Goal: Information Seeking & Learning: Compare options

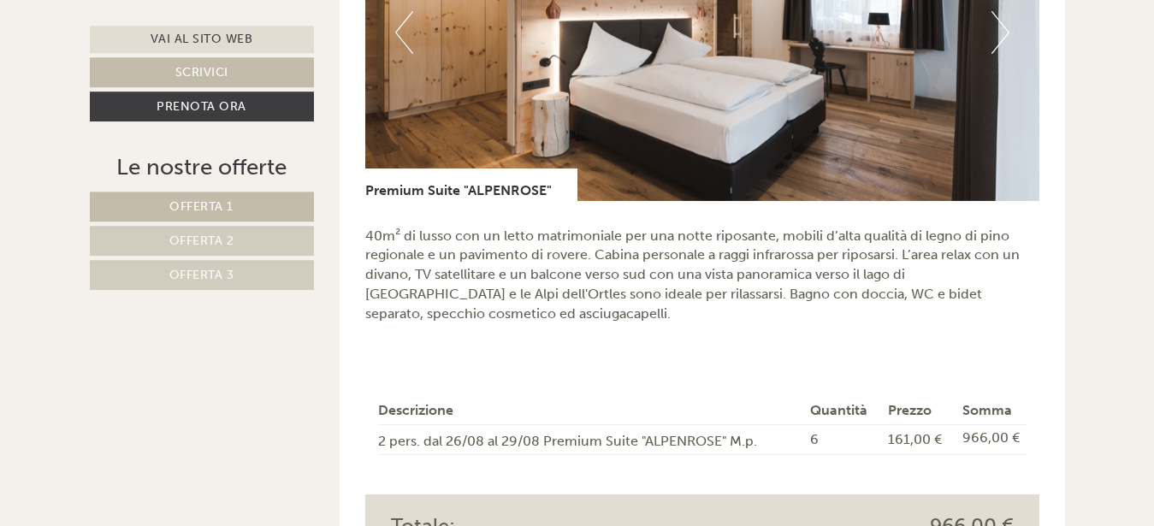
scroll to position [1265, 0]
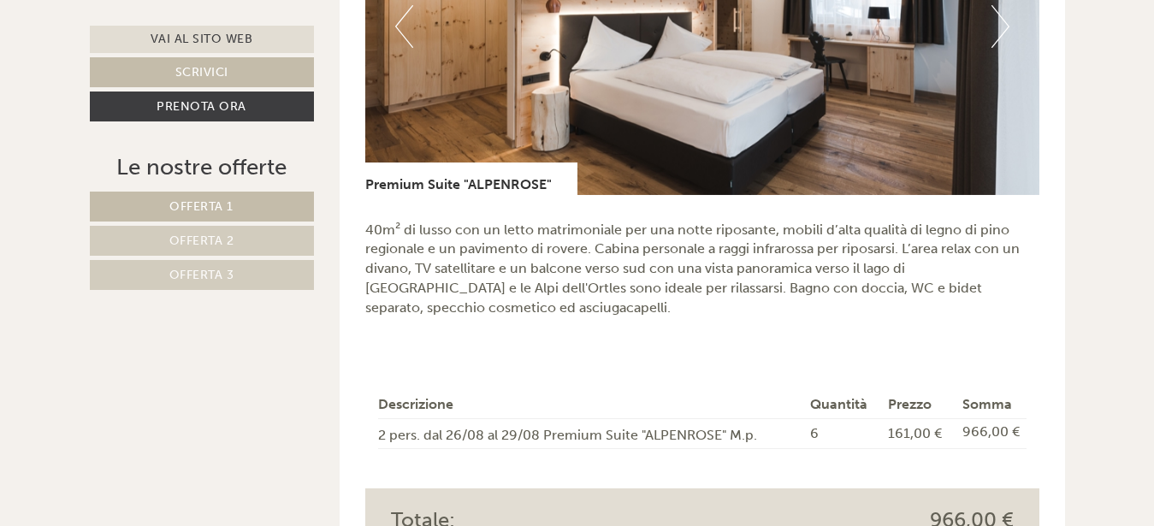
click at [221, 239] on span "Offerta 2" at bounding box center [201, 241] width 65 height 15
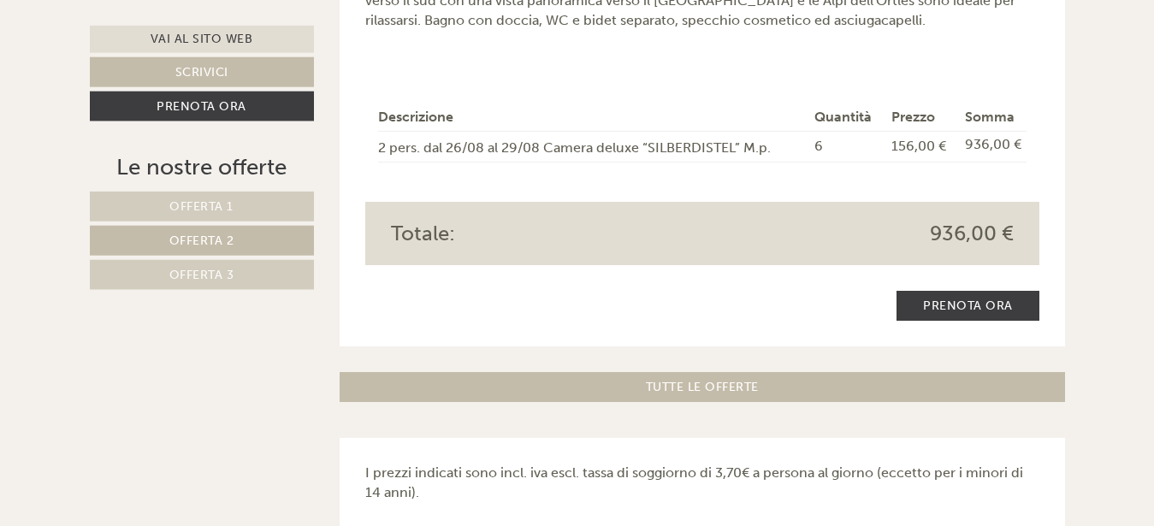
scroll to position [1499, 0]
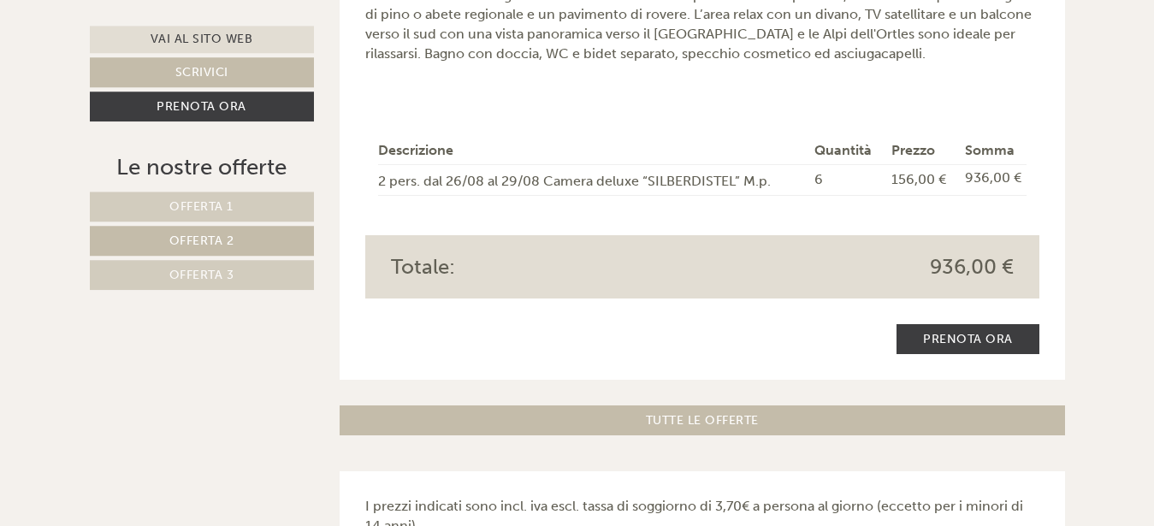
click at [201, 274] on span "Offerta 3" at bounding box center [201, 275] width 65 height 15
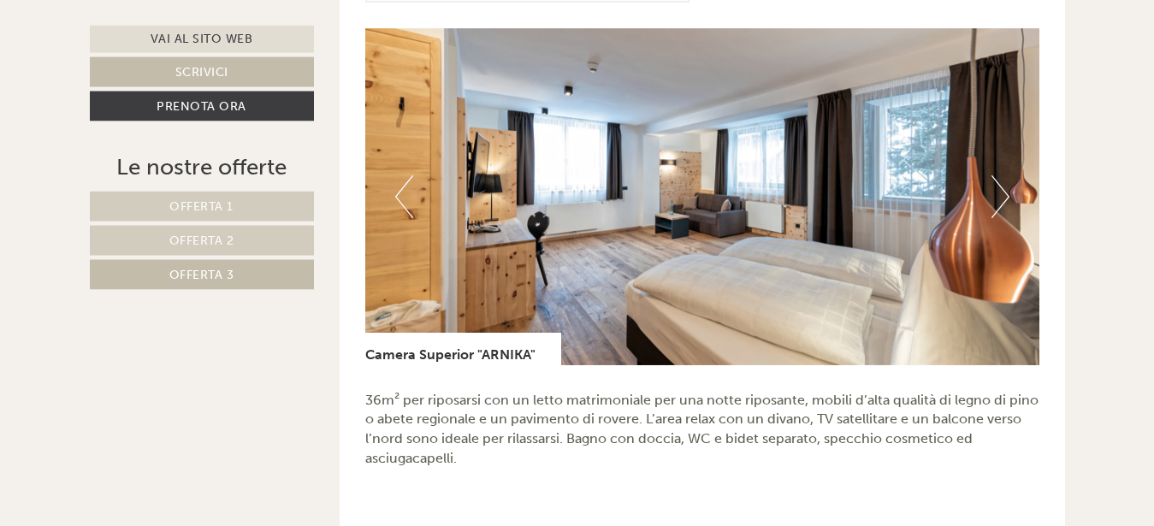
scroll to position [1073, 0]
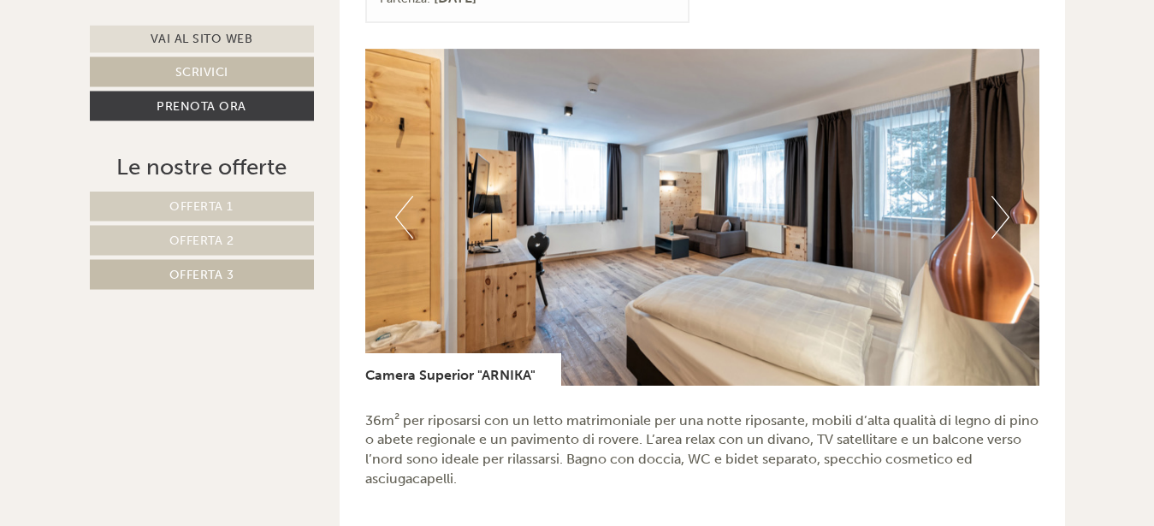
click at [1005, 204] on button "Next" at bounding box center [1000, 218] width 18 height 43
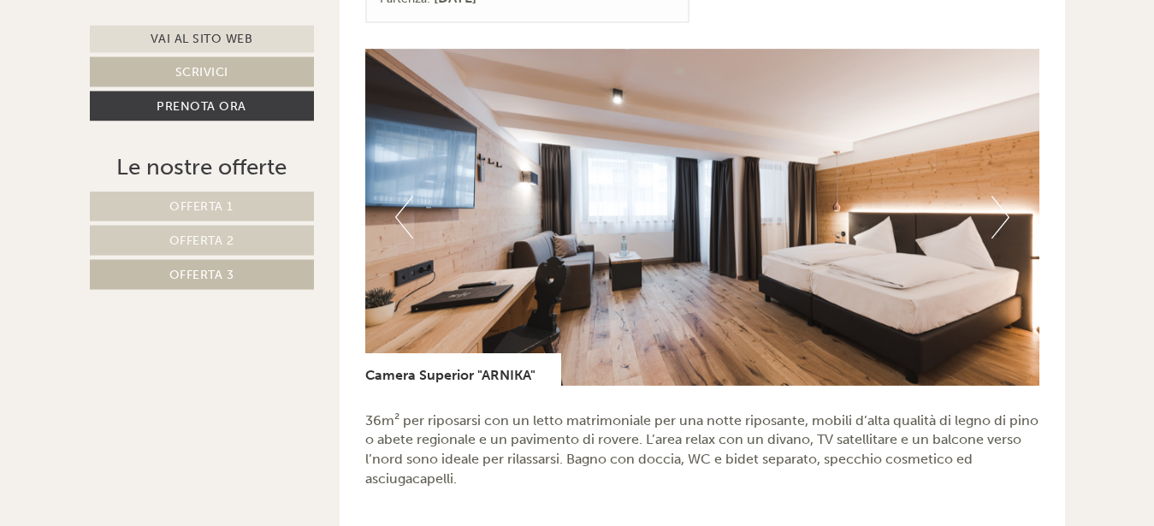
click at [1007, 201] on button "Next" at bounding box center [1000, 218] width 18 height 43
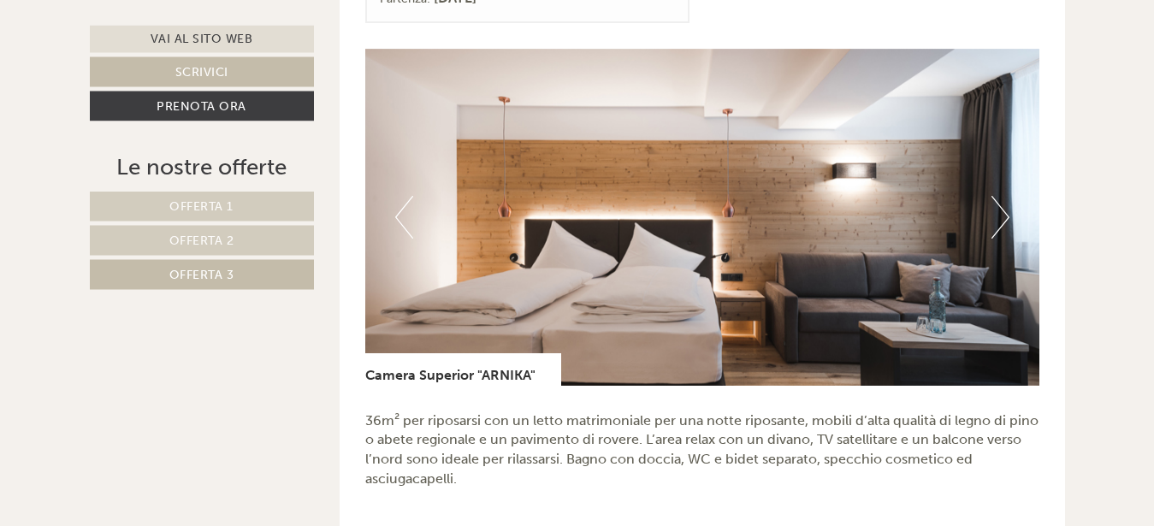
click at [1007, 201] on button "Next" at bounding box center [1000, 218] width 18 height 43
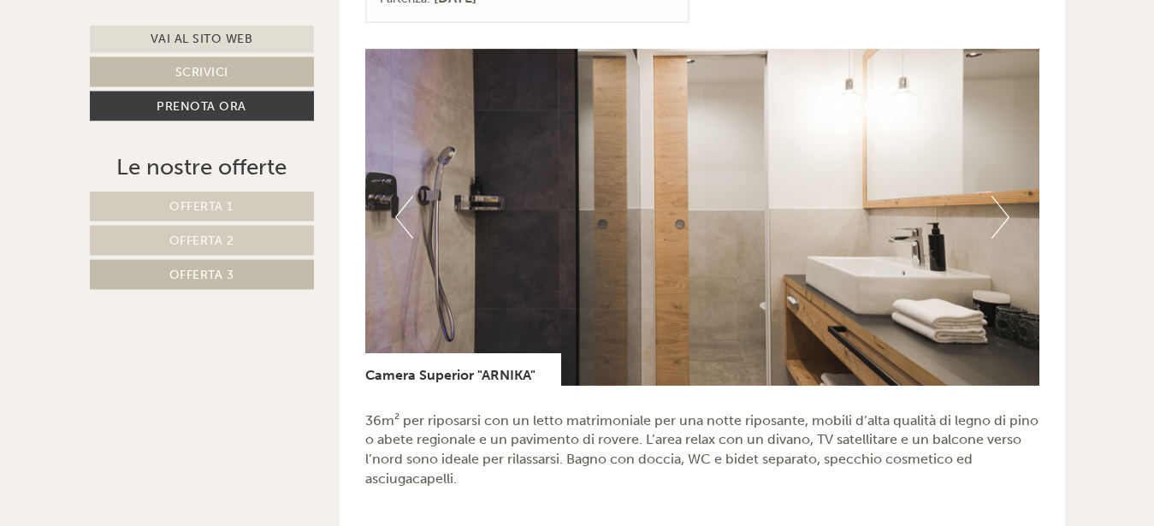
click at [1007, 201] on button "Next" at bounding box center [1000, 218] width 18 height 43
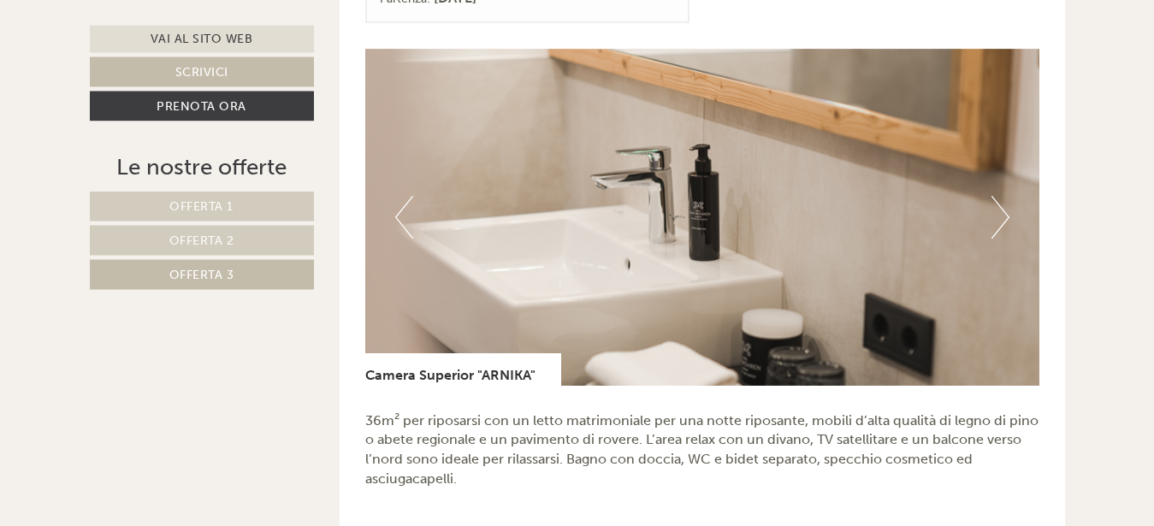
click at [1007, 201] on button "Next" at bounding box center [1000, 218] width 18 height 43
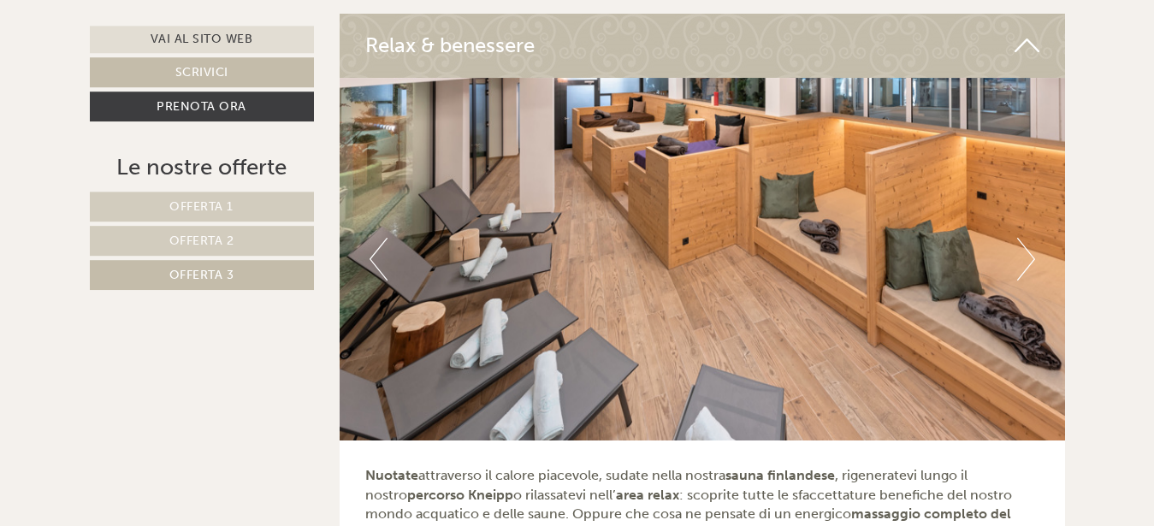
scroll to position [3212, 0]
click at [376, 246] on button "Previous" at bounding box center [379, 258] width 18 height 43
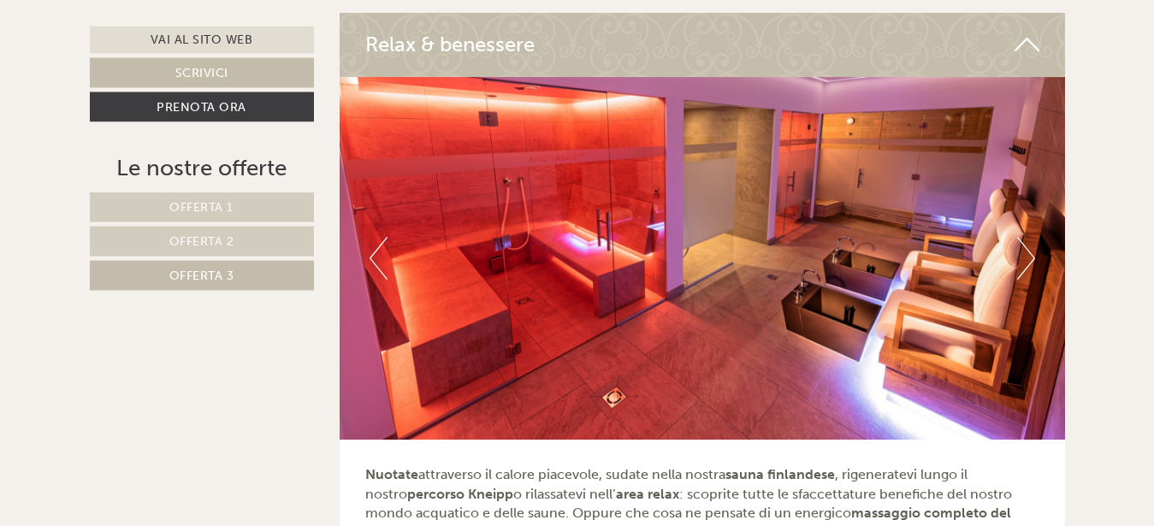
click at [375, 245] on button "Previous" at bounding box center [379, 258] width 18 height 43
click at [377, 245] on button "Previous" at bounding box center [379, 258] width 18 height 43
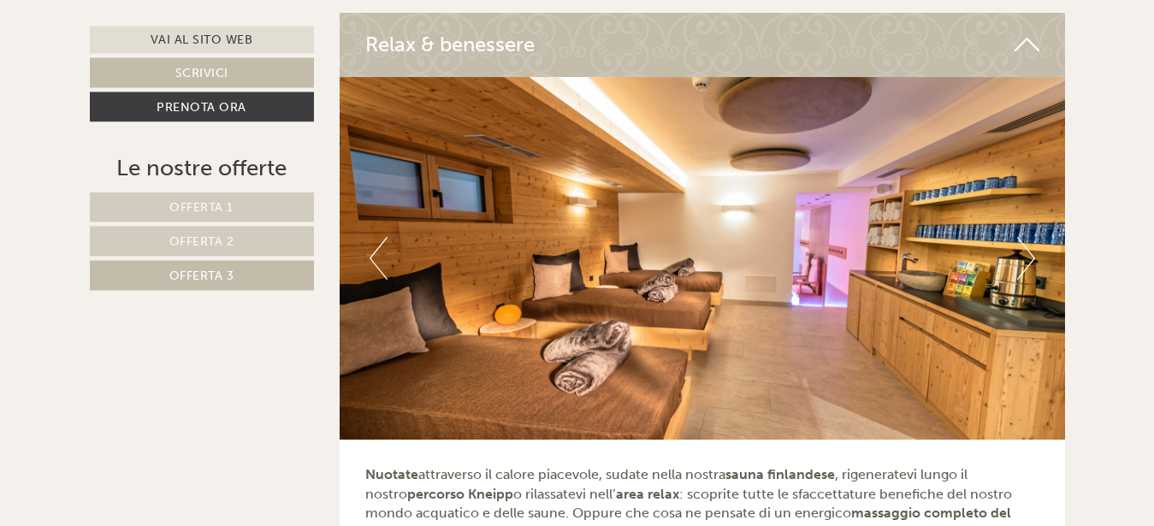
click at [378, 245] on button "Previous" at bounding box center [379, 258] width 18 height 43
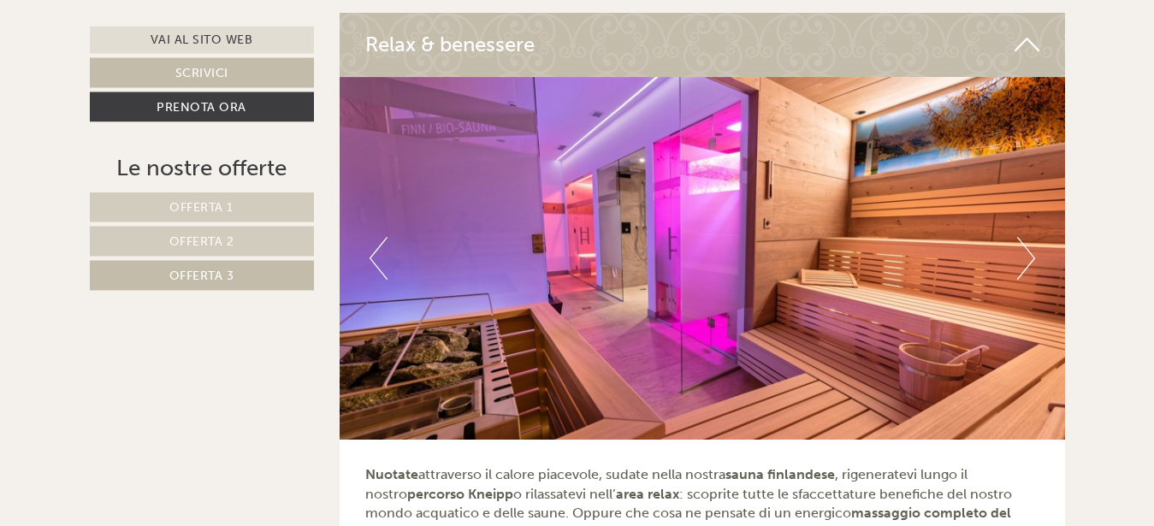
click at [378, 245] on button "Previous" at bounding box center [379, 258] width 18 height 43
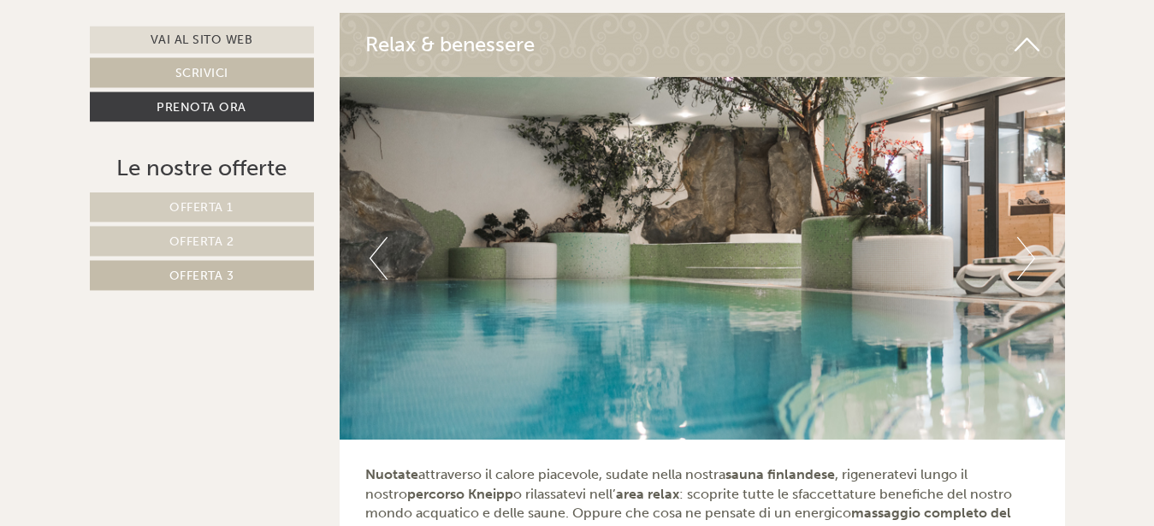
click at [378, 245] on button "Previous" at bounding box center [379, 258] width 18 height 43
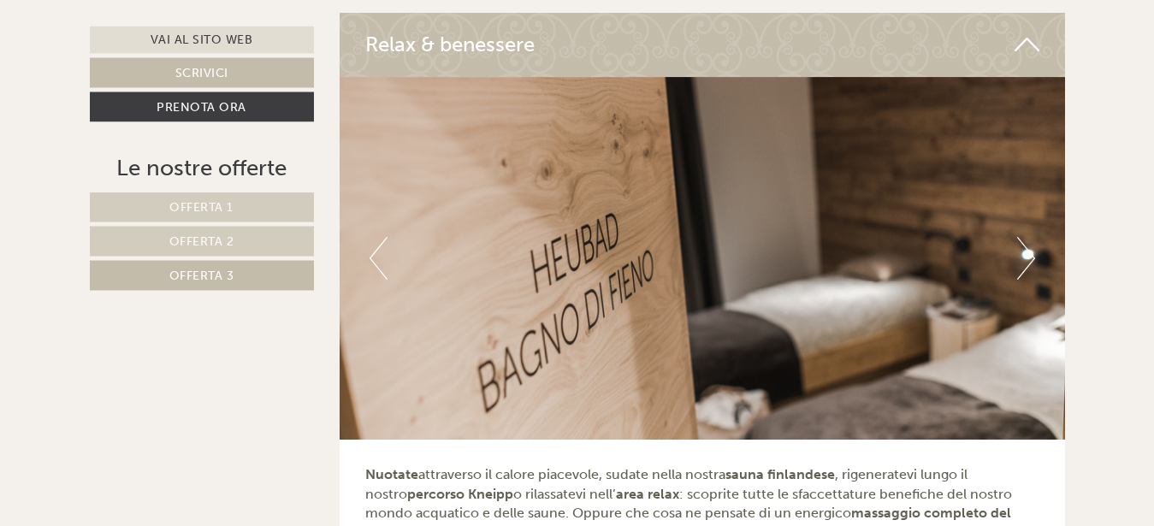
click at [378, 245] on button "Previous" at bounding box center [379, 258] width 18 height 43
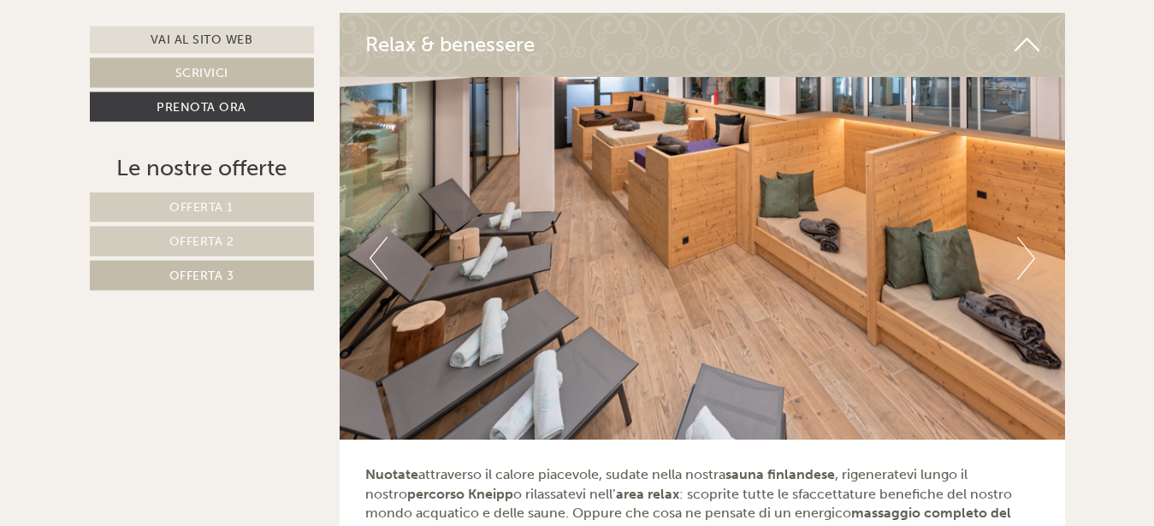
click at [381, 245] on button "Previous" at bounding box center [379, 258] width 18 height 43
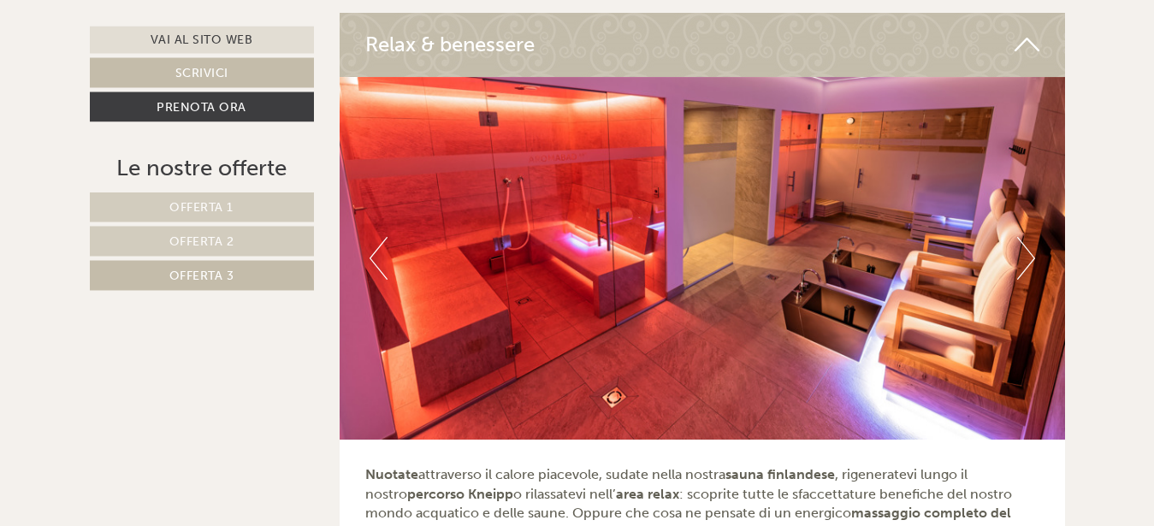
click at [381, 245] on button "Previous" at bounding box center [379, 258] width 18 height 43
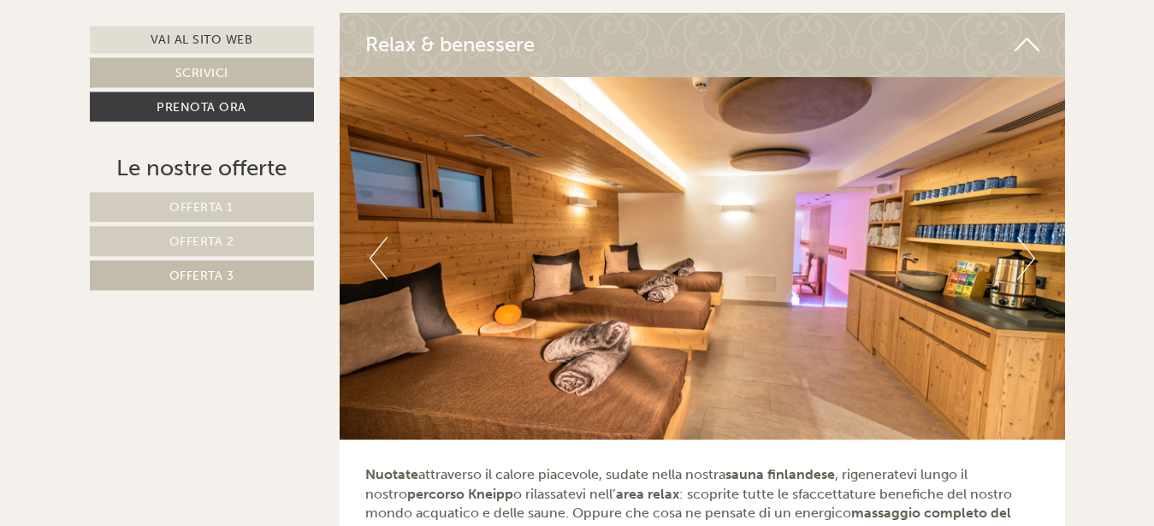
click at [381, 245] on button "Previous" at bounding box center [379, 258] width 18 height 43
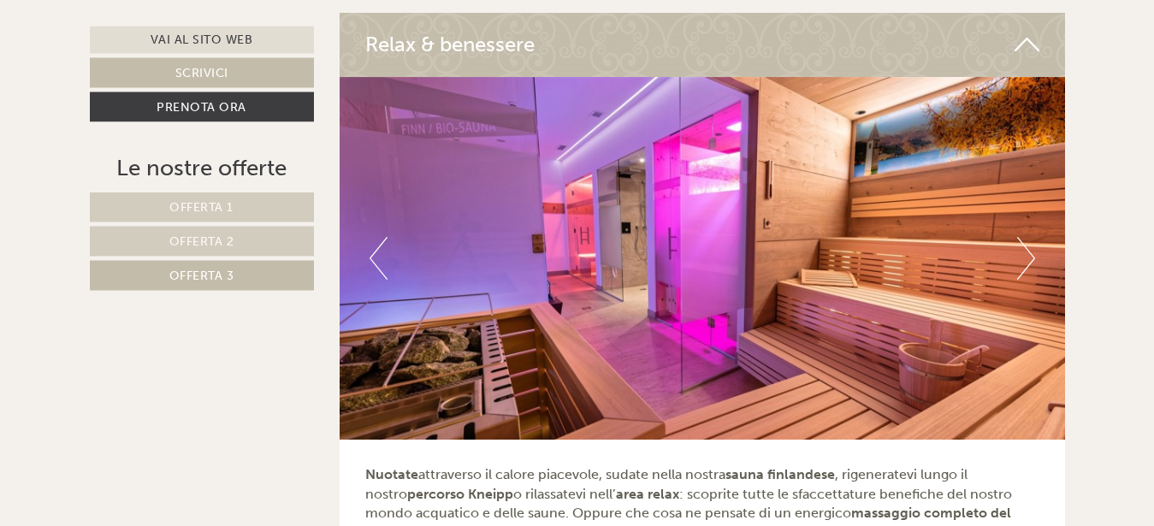
click at [381, 245] on button "Previous" at bounding box center [379, 258] width 18 height 43
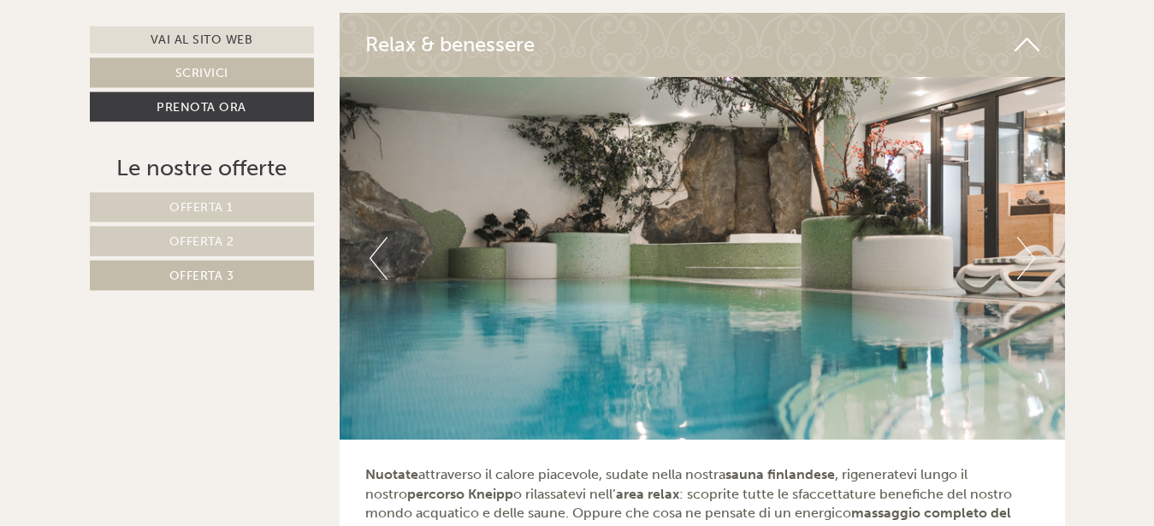
click at [381, 245] on button "Previous" at bounding box center [379, 258] width 18 height 43
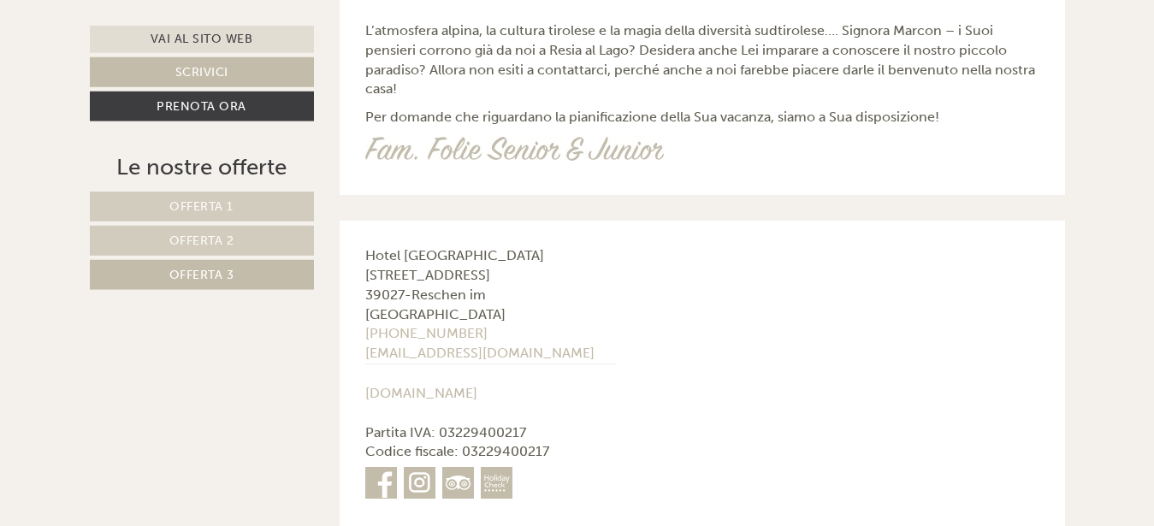
scroll to position [5204, 0]
